Goal: Information Seeking & Learning: Check status

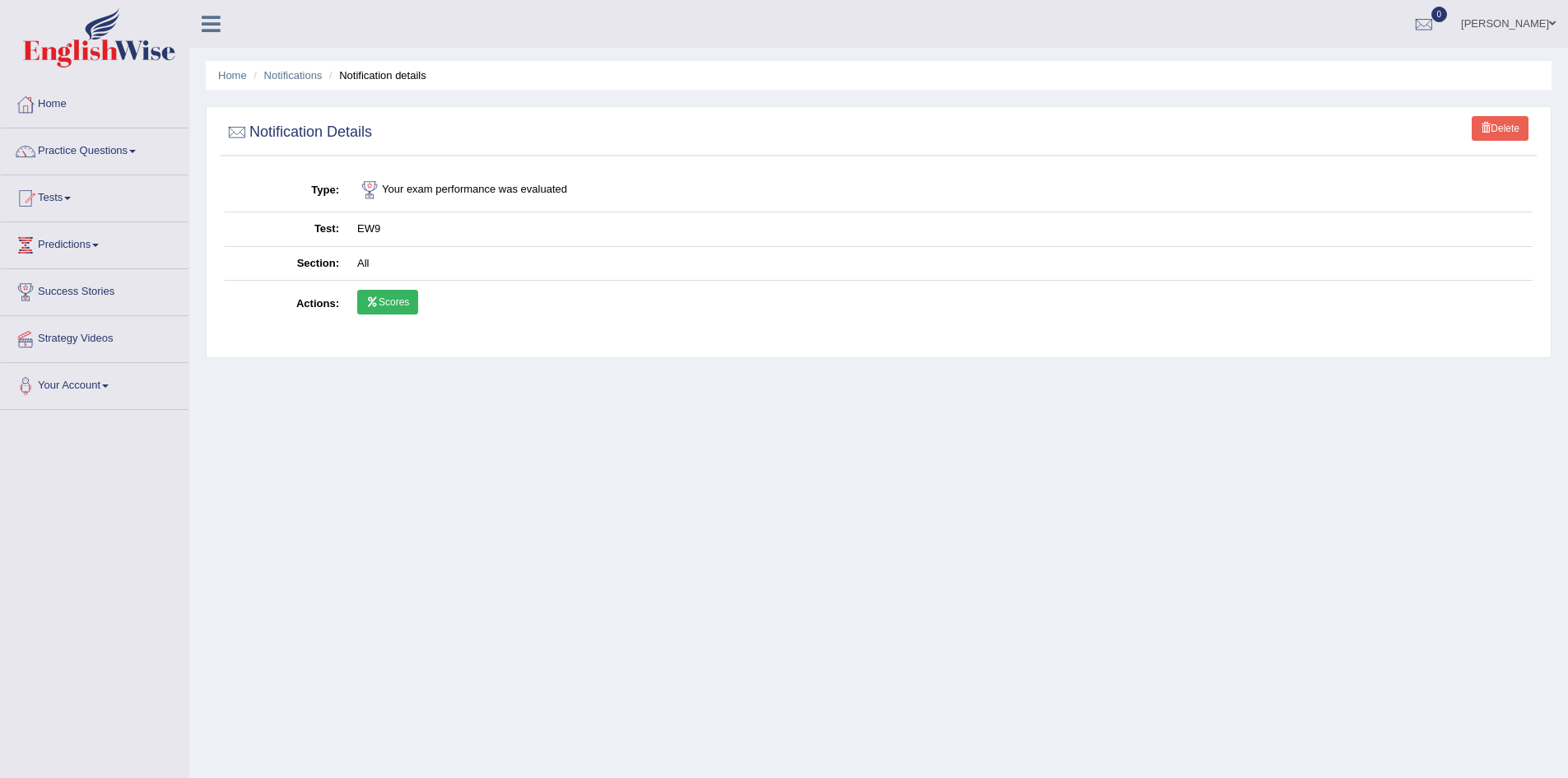
click at [105, 43] on img at bounding box center [100, 38] width 152 height 59
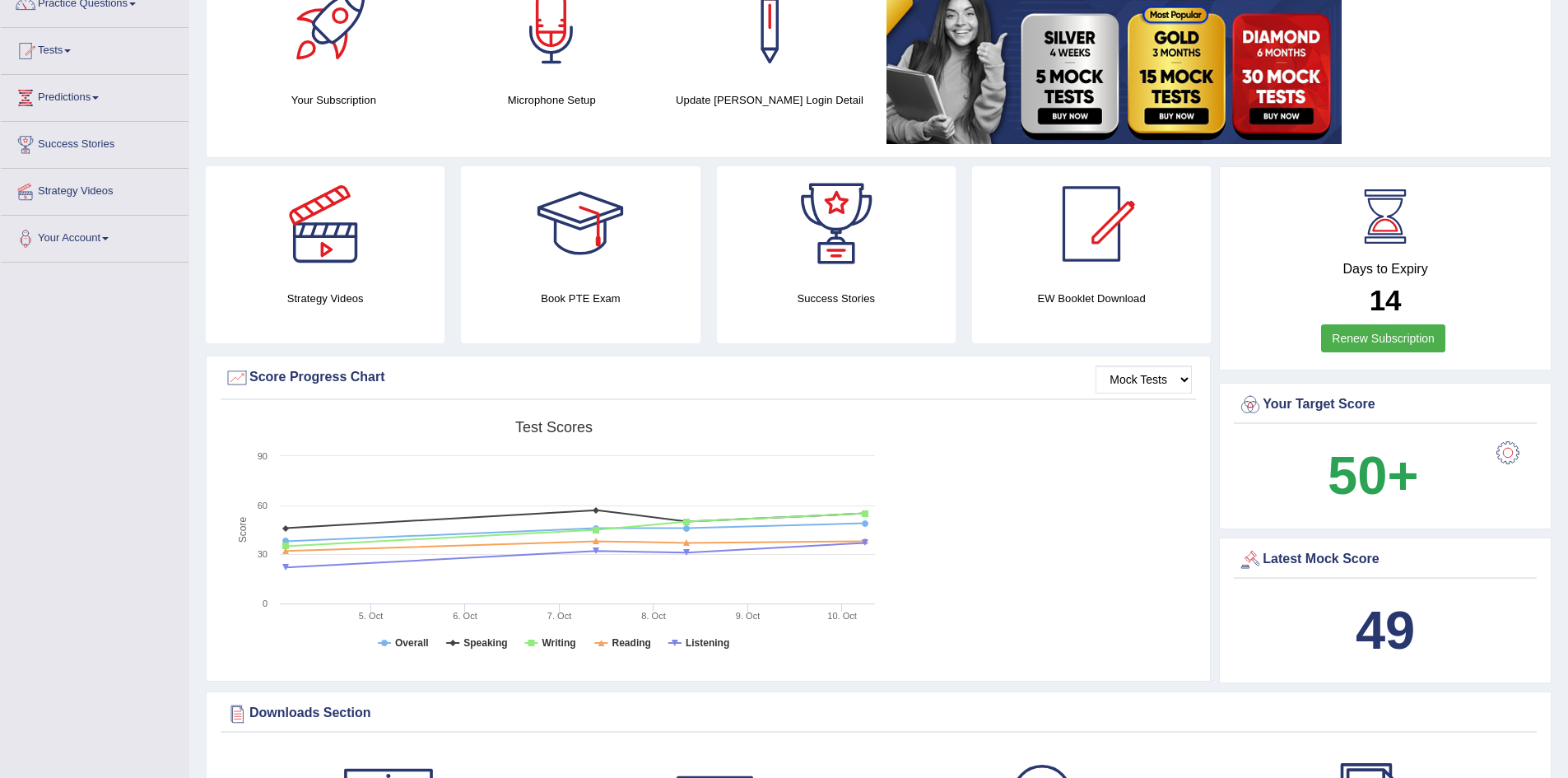
scroll to position [153, 0]
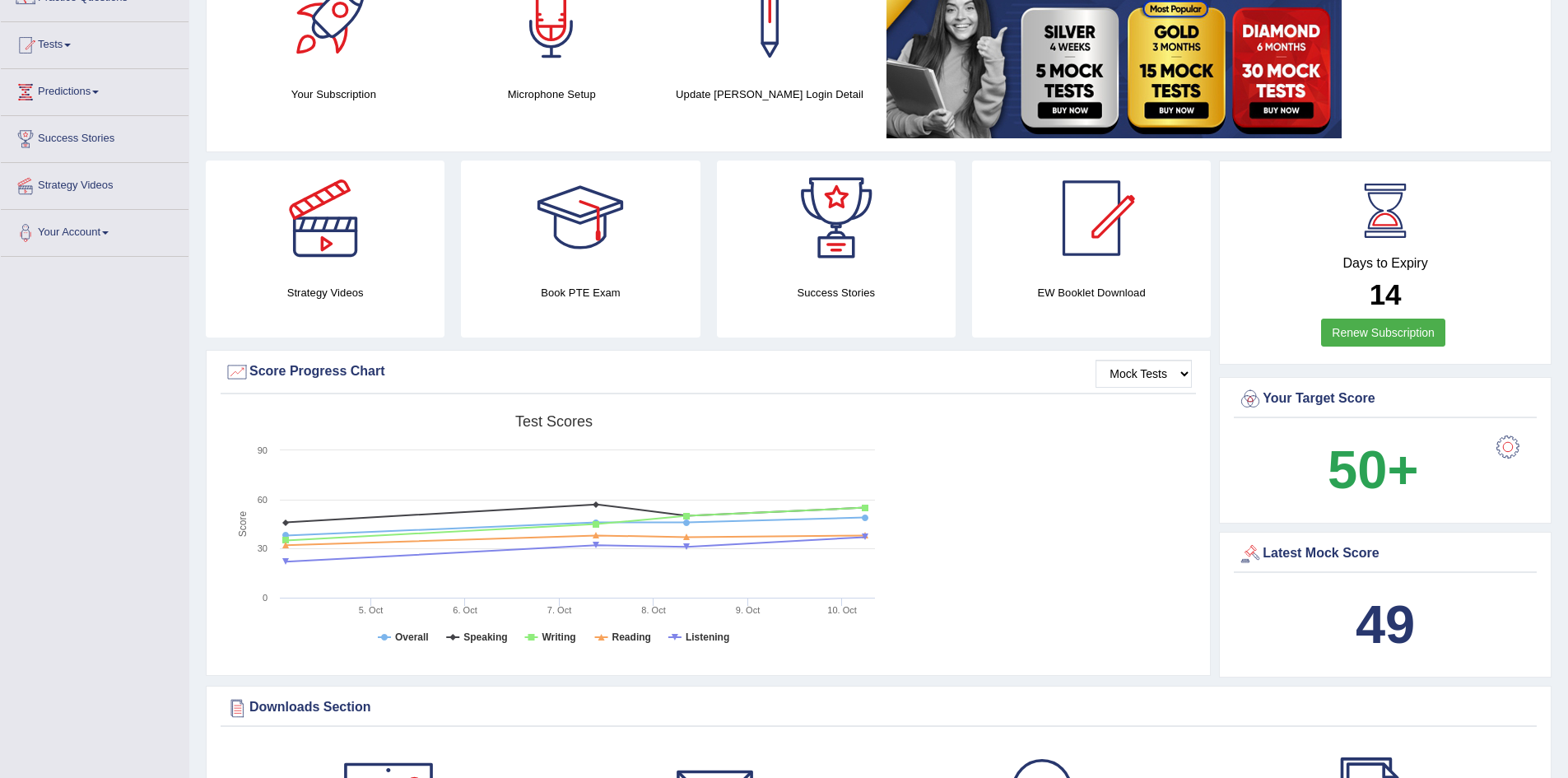
click at [1506, 439] on div at bounding box center [1508, 446] width 33 height 33
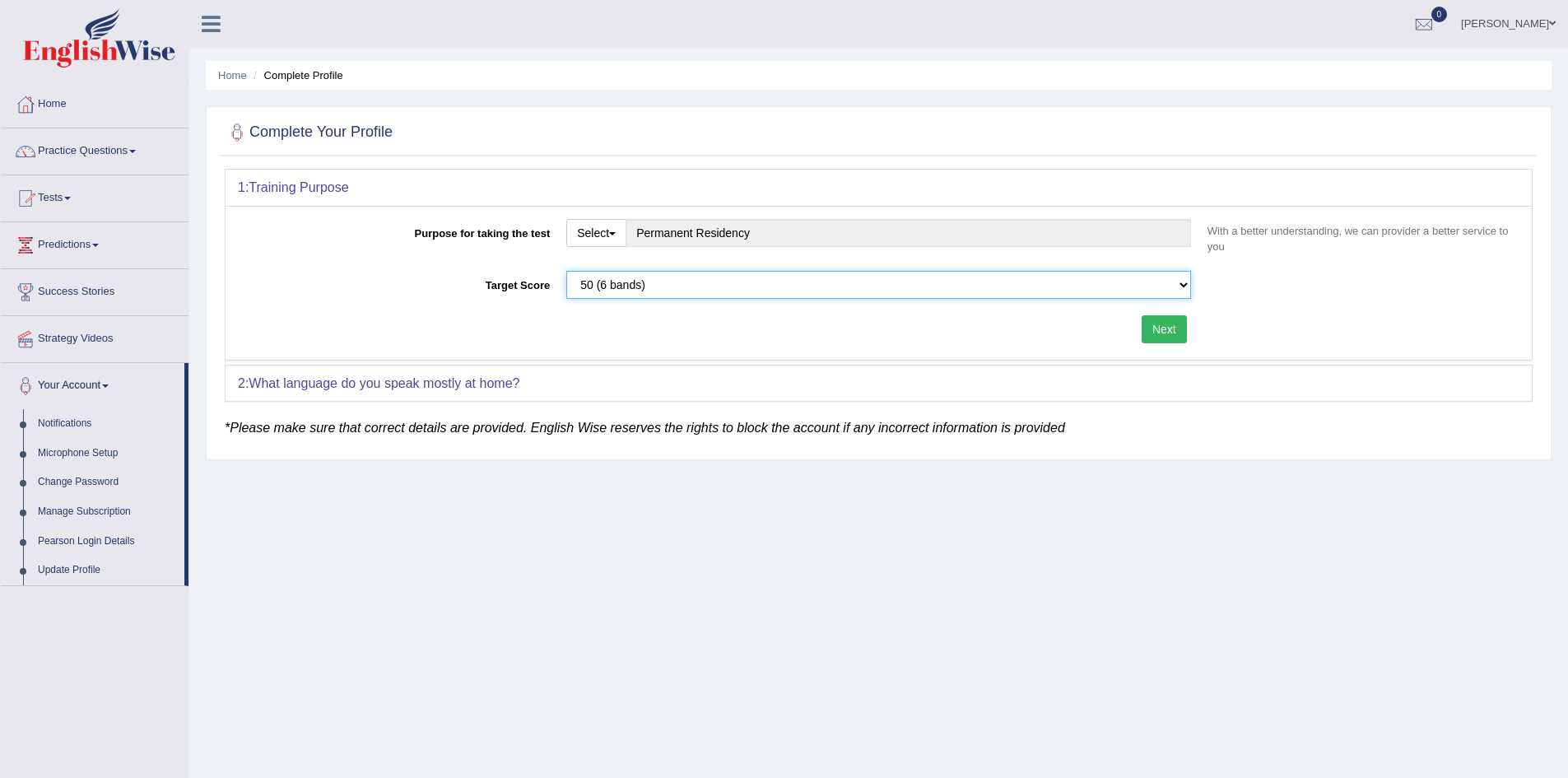
click at [1157, 277] on select "Please select the correct value 50 (6 bands) 58 (6.5 bands) 65 (7 bands) 79 (8 …" at bounding box center [879, 285] width 625 height 28
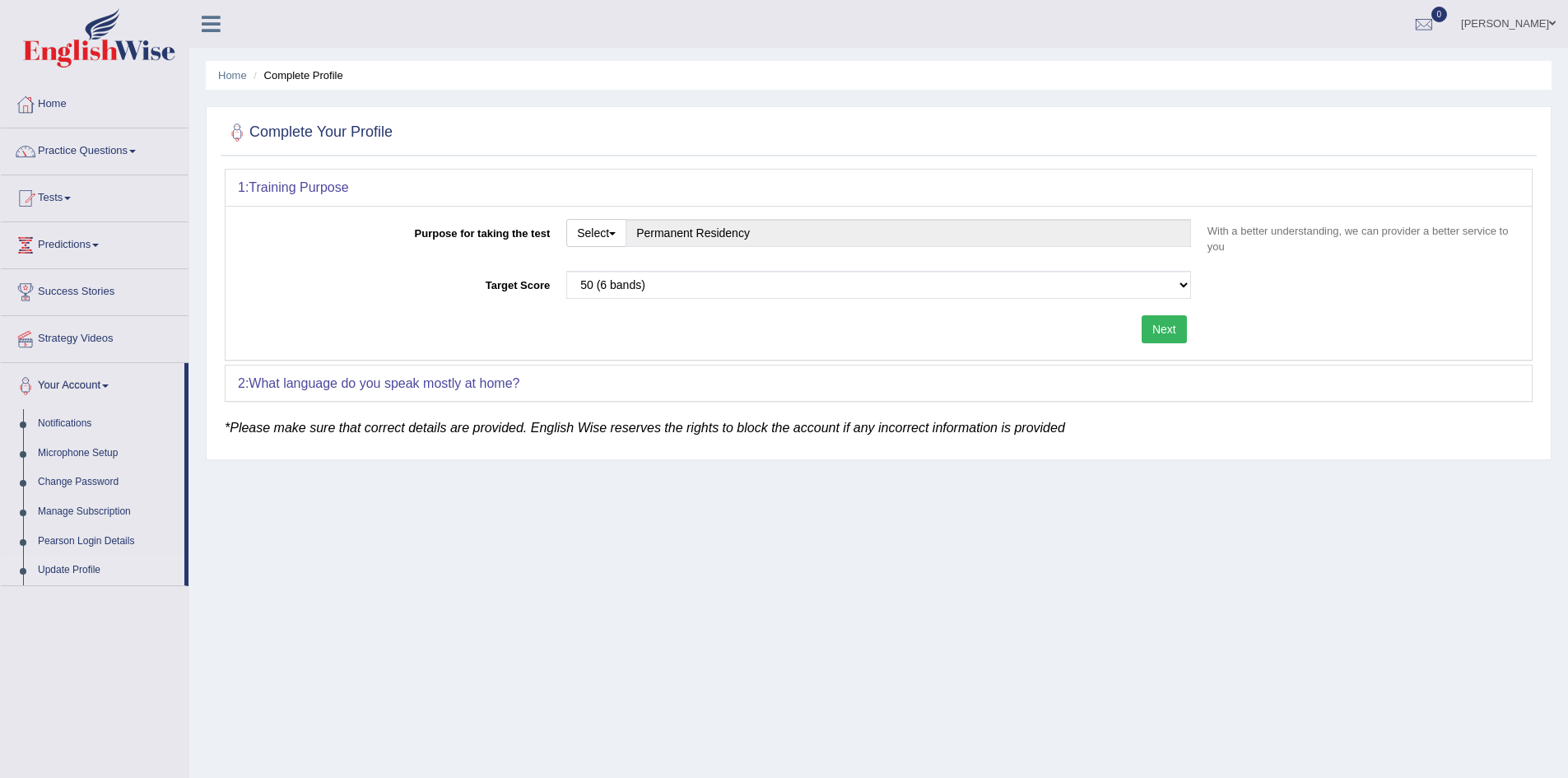
click at [254, 461] on div "Home Complete Profile Complete Your Profile 1: Training Purpose Purpose for tak…" at bounding box center [878, 411] width 1379 height 823
click at [604, 235] on button "Select" at bounding box center [597, 233] width 60 height 28
click at [284, 134] on h2 "Complete Your Profile" at bounding box center [308, 133] width 168 height 25
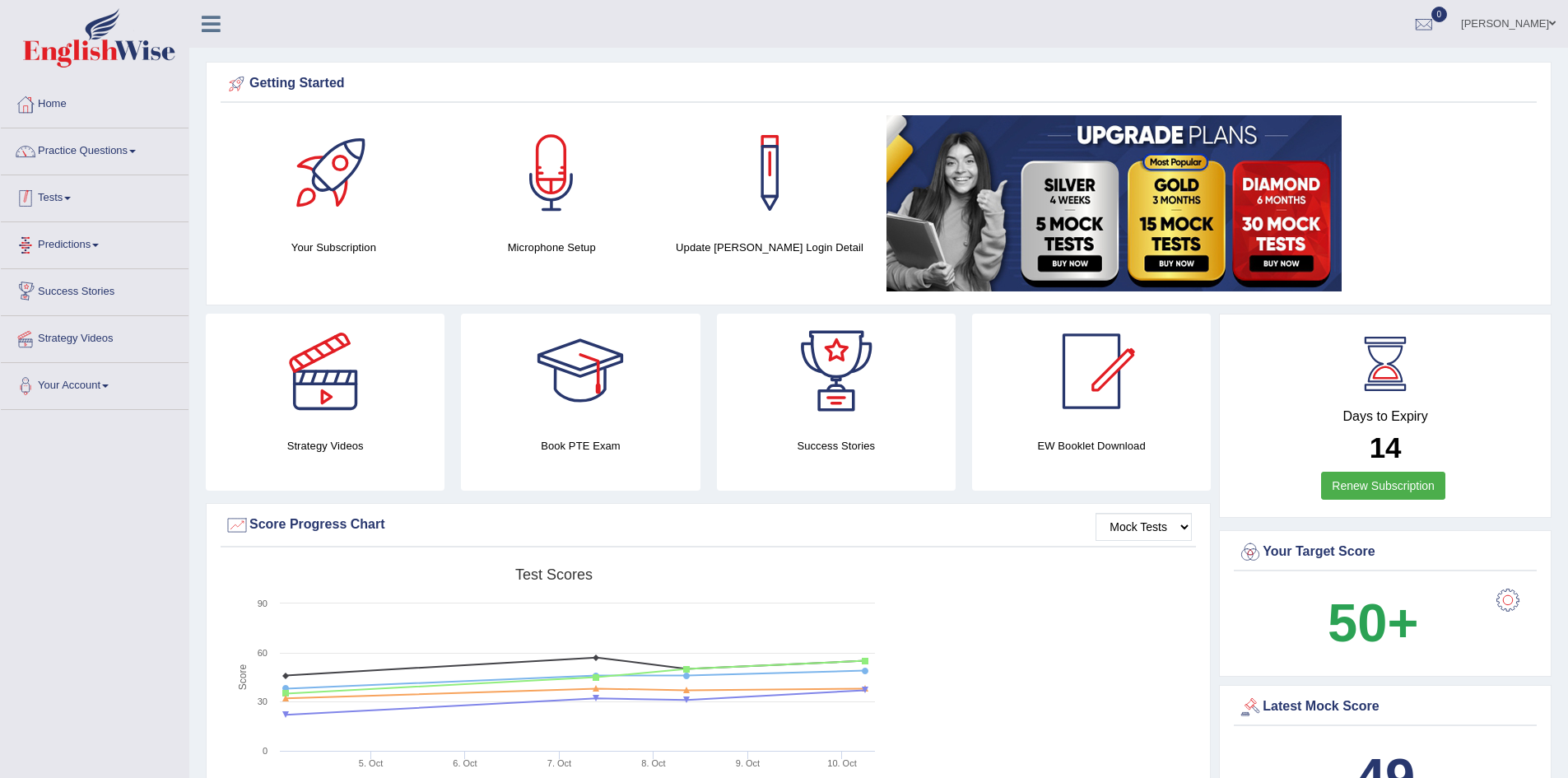
click at [71, 214] on link "Tests" at bounding box center [95, 195] width 188 height 41
click at [153, 134] on link "Practice Questions" at bounding box center [95, 148] width 188 height 41
